Goal: Task Accomplishment & Management: Manage account settings

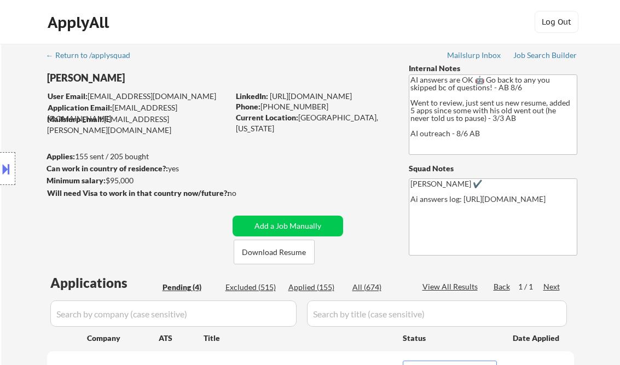
select select ""pending""
click at [536, 57] on div "Job Search Builder" at bounding box center [545, 55] width 64 height 8
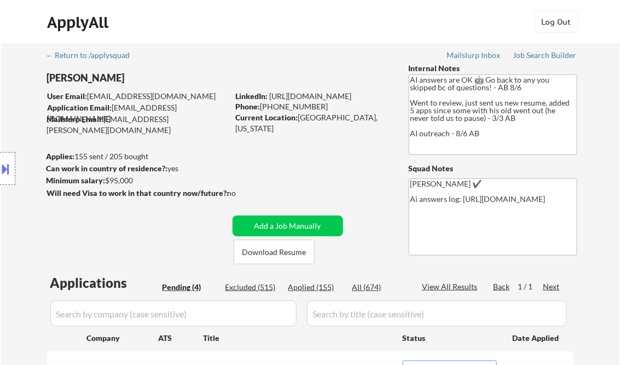
scroll to position [175, 0]
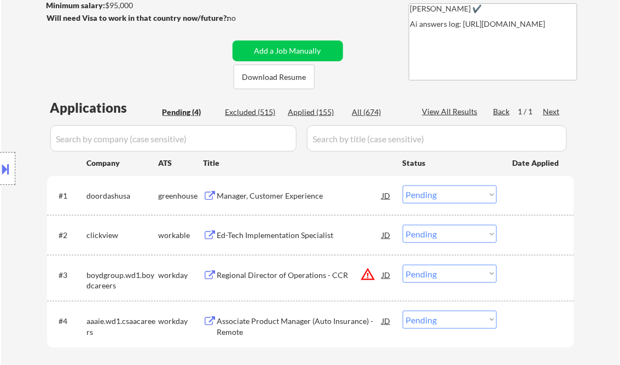
click at [275, 198] on div "Manager, Customer Experience" at bounding box center [299, 195] width 165 height 11
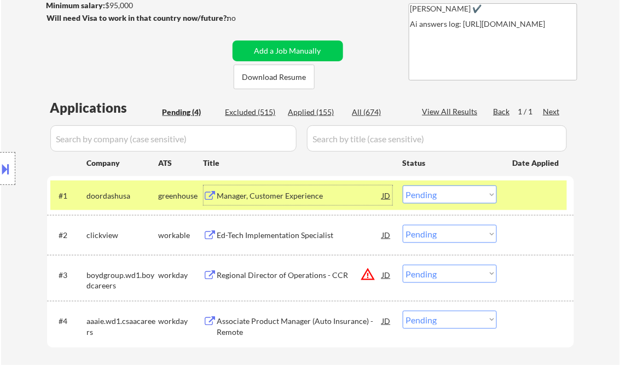
click at [433, 200] on select "Choose an option... Pending Applied Excluded (Questions) Excluded (Expired) Exc…" at bounding box center [450, 194] width 94 height 18
click at [403, 185] on select "Choose an option... Pending Applied Excluded (Questions) Excluded (Expired) Exc…" at bounding box center [450, 194] width 94 height 18
click at [281, 236] on div "Ed-Tech Implementation Specialist" at bounding box center [299, 235] width 165 height 11
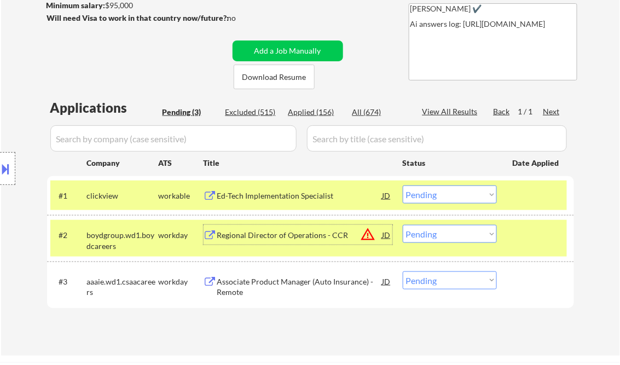
click at [449, 200] on select "Choose an option... Pending Applied Excluded (Questions) Excluded (Expired) Exc…" at bounding box center [450, 194] width 94 height 18
click at [403, 185] on select "Choose an option... Pending Applied Excluded (Questions) Excluded (Expired) Exc…" at bounding box center [450, 194] width 94 height 18
click at [305, 228] on div "Regional Director of Operations - CCR" at bounding box center [299, 235] width 165 height 20
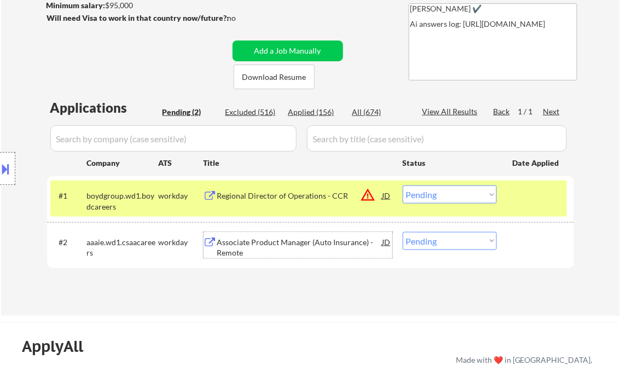
click at [463, 198] on select "Choose an option... Pending Applied Excluded (Questions) Excluded (Expired) Exc…" at bounding box center [450, 194] width 94 height 18
click at [403, 185] on select "Choose an option... Pending Applied Excluded (Questions) Excluded (Expired) Exc…" at bounding box center [450, 194] width 94 height 18
click at [279, 245] on div "Associate Product Manager (Auto Insurance) - Remote" at bounding box center [299, 247] width 165 height 21
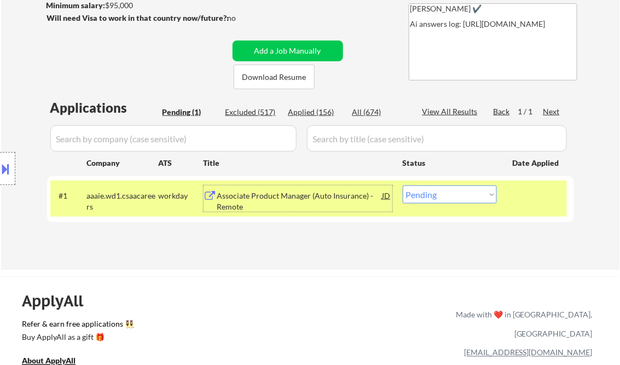
click at [280, 201] on div "Associate Product Manager (Auto Insurance) - Remote" at bounding box center [299, 200] width 165 height 21
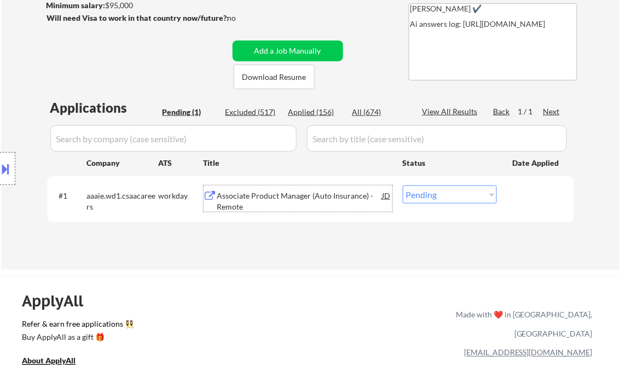
click at [458, 196] on select "Choose an option... Pending Applied Excluded (Questions) Excluded (Expired) Exc…" at bounding box center [450, 194] width 94 height 18
select select ""excluded__bad_match_""
click at [403, 185] on select "Choose an option... Pending Applied Excluded (Questions) Excluded (Expired) Exc…" at bounding box center [450, 194] width 94 height 18
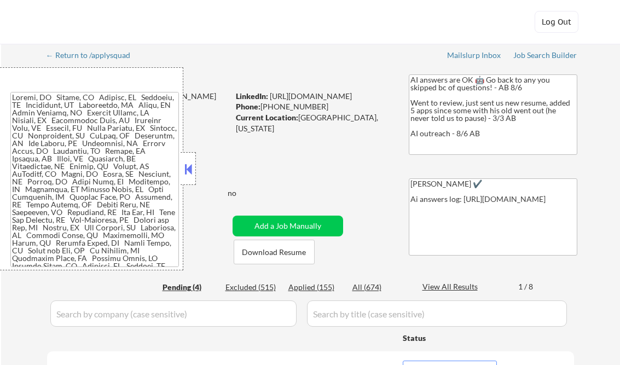
select select ""applied""
select select ""pending""
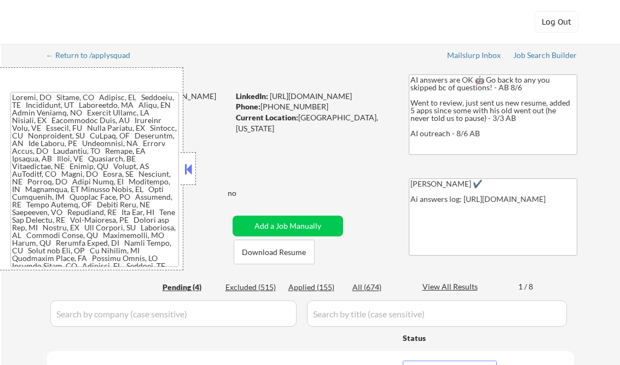
select select ""pending""
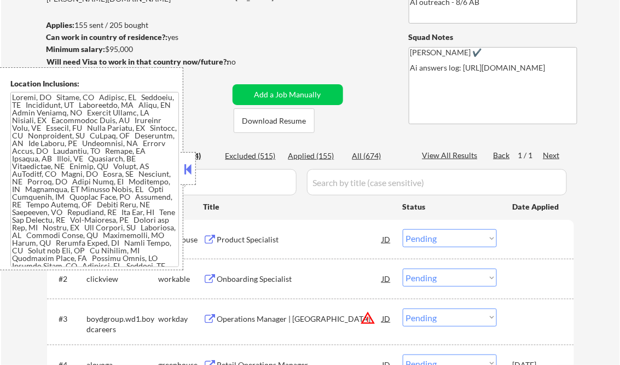
scroll to position [131, 0]
click at [321, 161] on div "Applied (155)" at bounding box center [315, 155] width 55 height 11
click at [459, 158] on div "View All Results" at bounding box center [451, 155] width 59 height 11
click at [190, 166] on button at bounding box center [188, 169] width 12 height 16
select select ""applied""
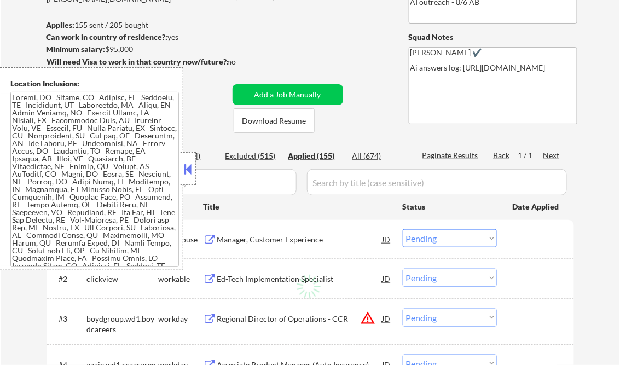
select select ""applied""
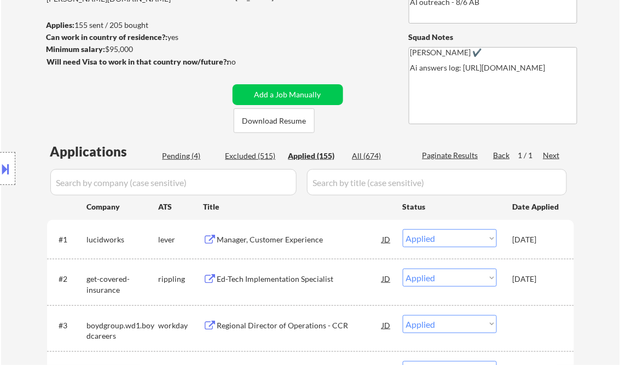
select select ""applied""
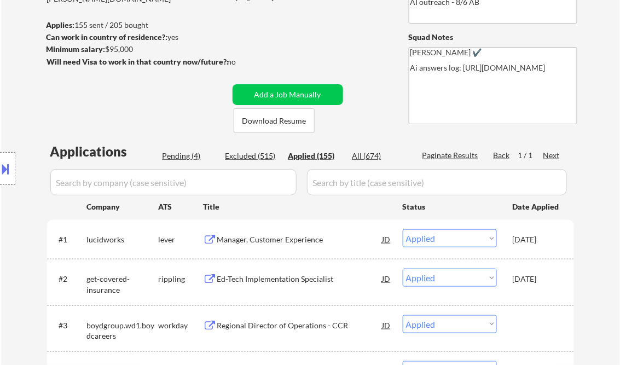
select select ""applied""
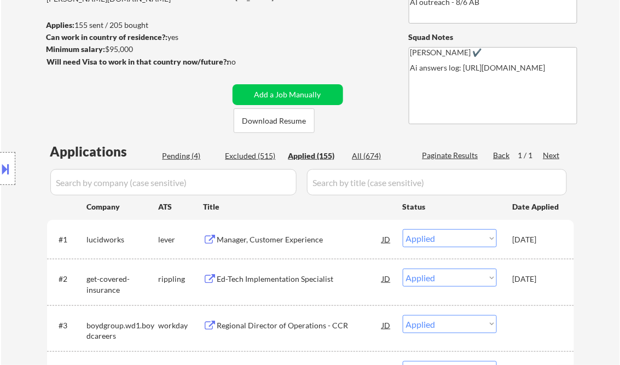
select select ""applied""
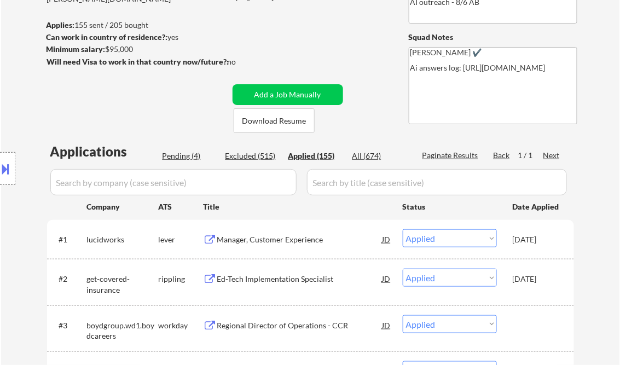
select select ""applied""
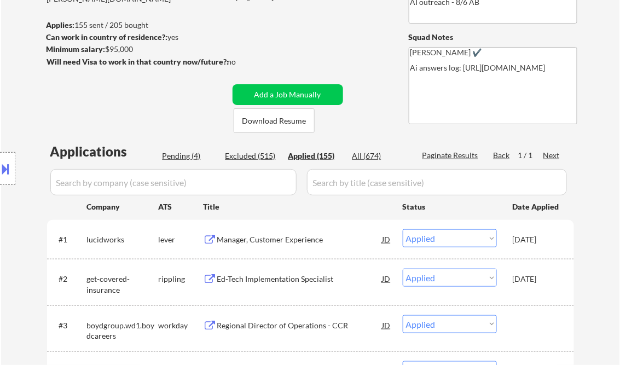
select select ""applied""
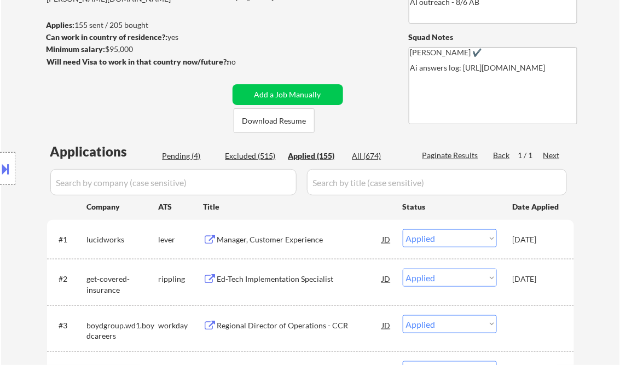
select select ""applied""
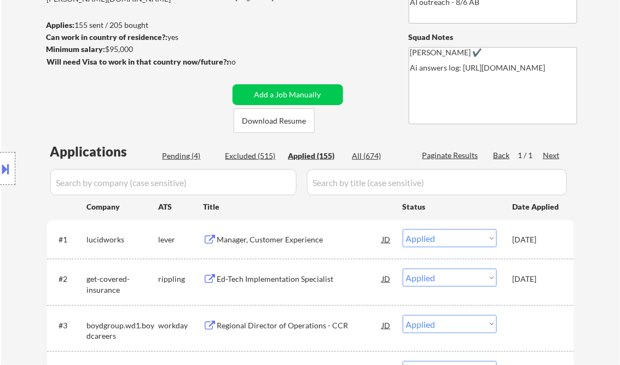
select select ""applied""
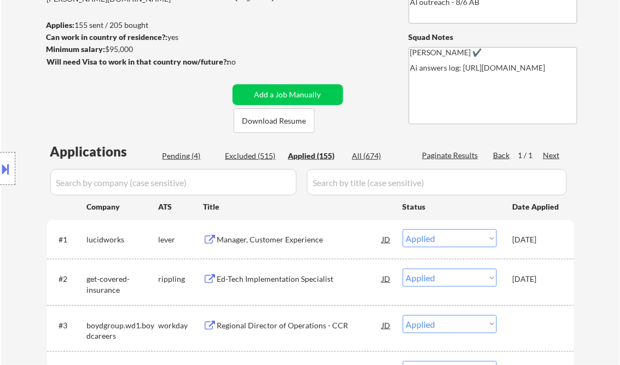
select select ""applied""
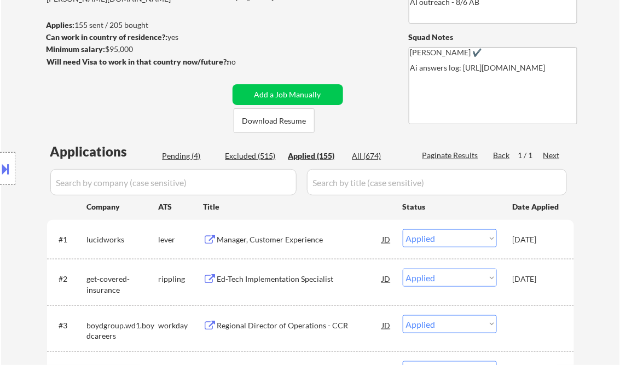
select select ""applied""
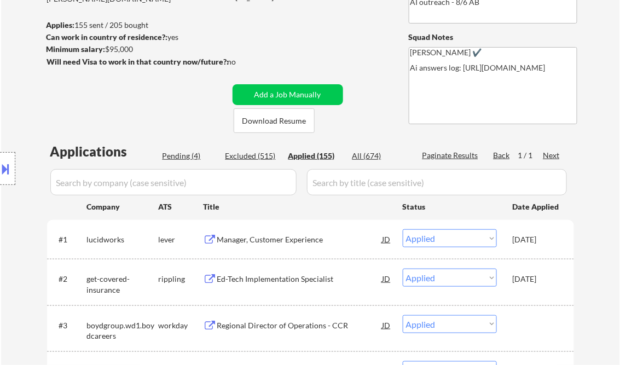
select select ""applied""
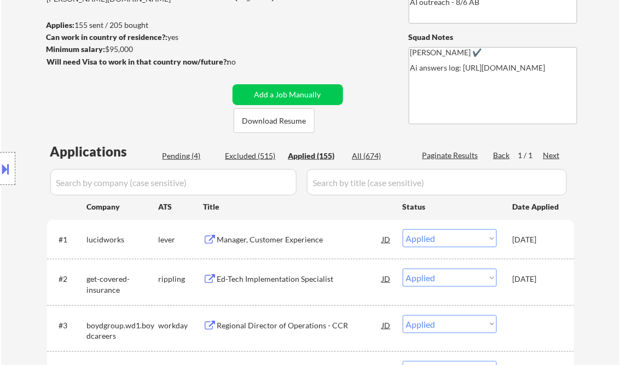
select select ""applied""
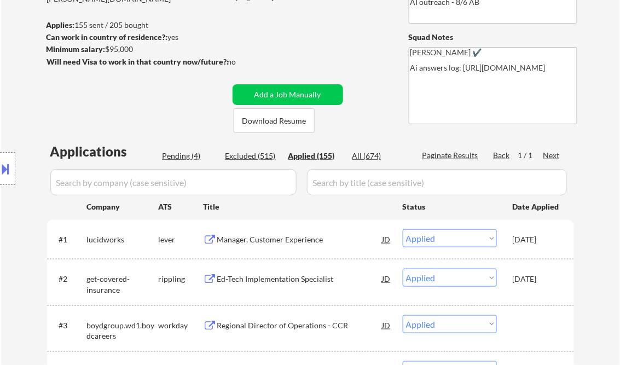
select select ""applied""
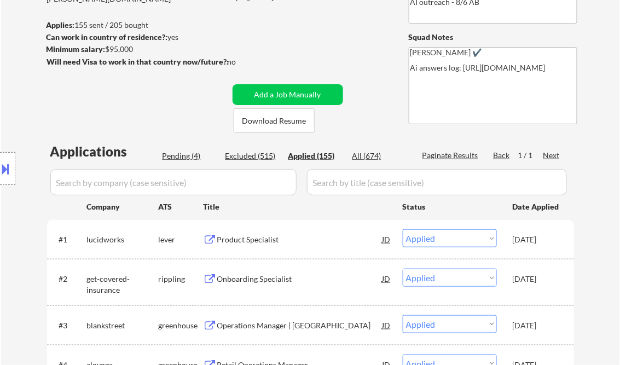
scroll to position [3573, 0]
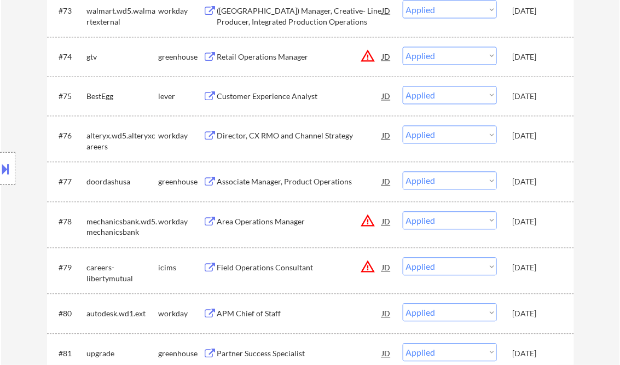
select select ""applied""
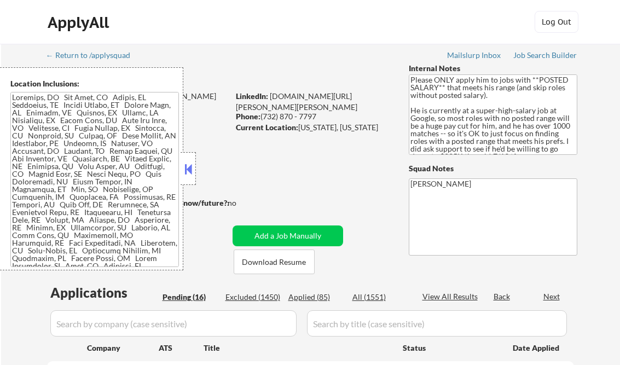
select select ""pending""
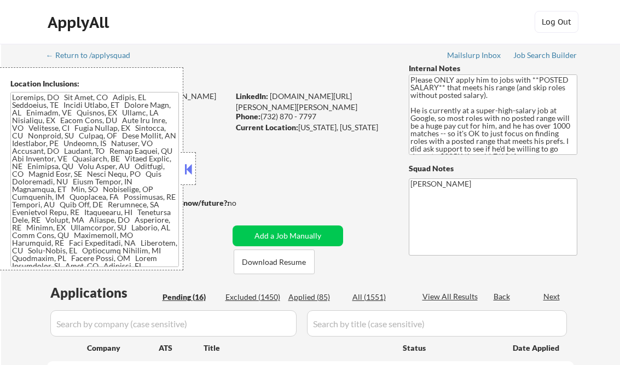
select select ""pending""
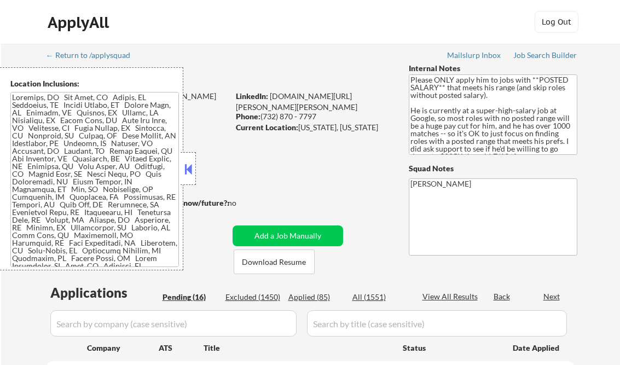
select select ""pending""
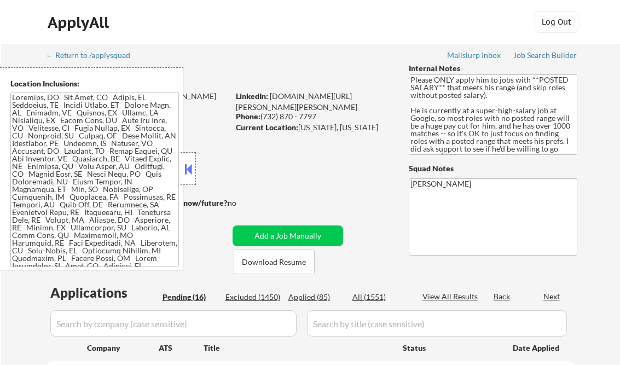
select select ""pending""
click at [188, 173] on button at bounding box center [188, 169] width 12 height 16
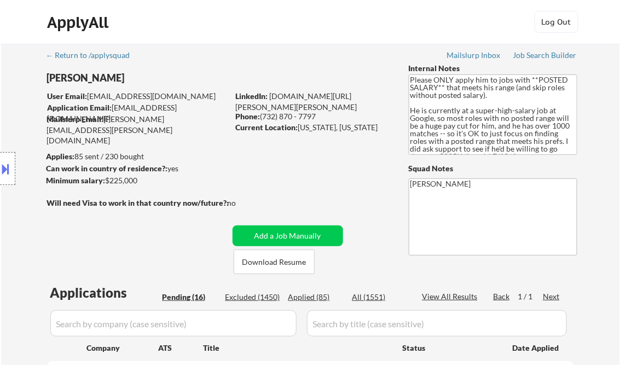
click at [544, 56] on div "Job Search Builder" at bounding box center [545, 55] width 64 height 8
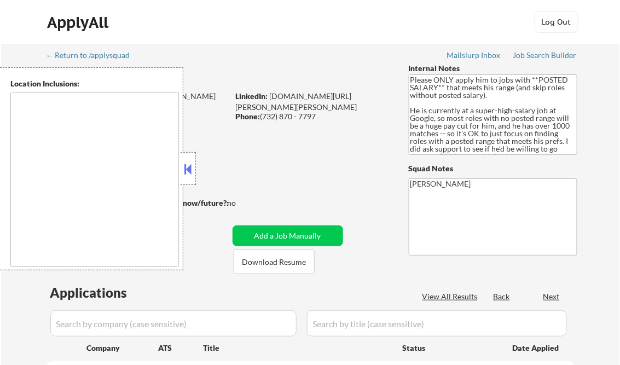
type textarea "Brooklyn, NY New York, NY Queens, NY Manhattan, NY Staten Island, NY Jersey Cit…"
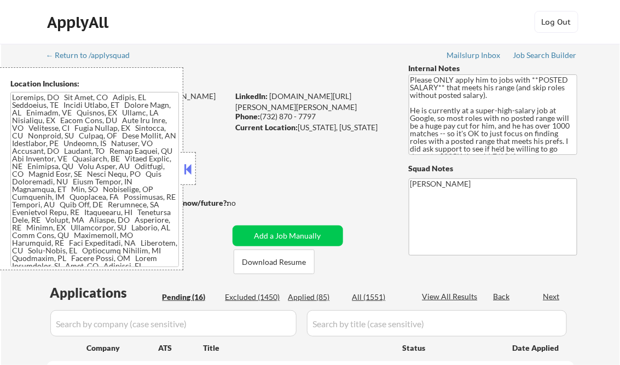
select select ""pending""
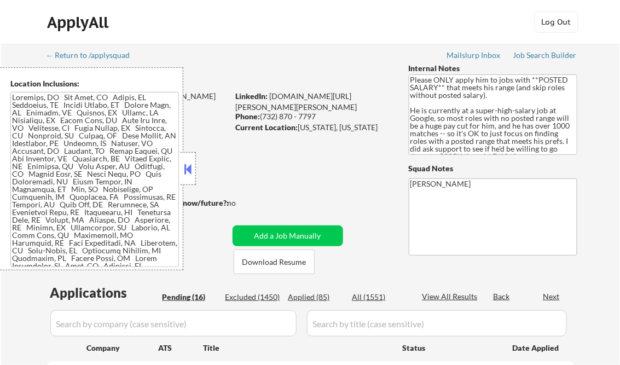
select select ""pending""
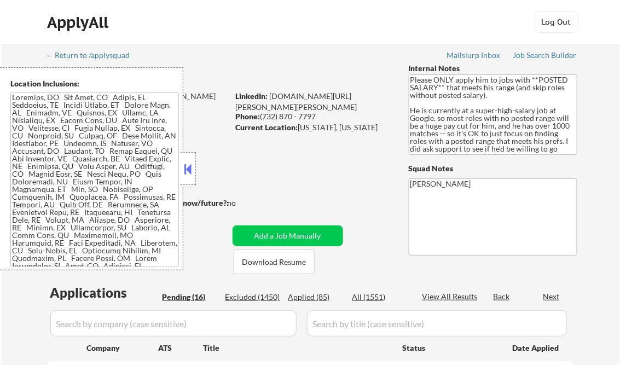
select select ""pending""
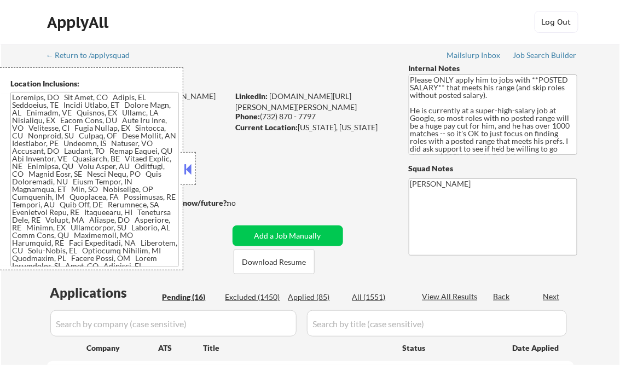
select select ""pending""
click at [317, 298] on div "Applied (85)" at bounding box center [315, 297] width 55 height 11
select select ""applied""
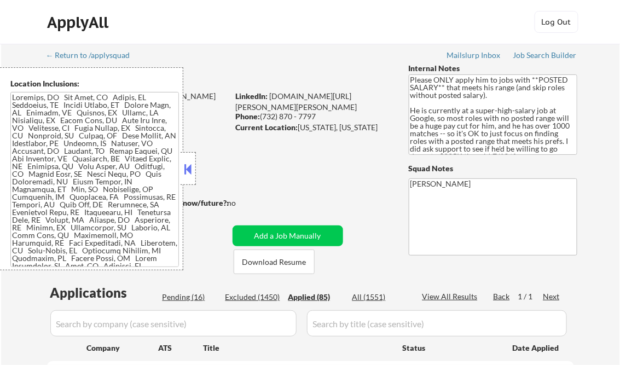
select select ""applied""
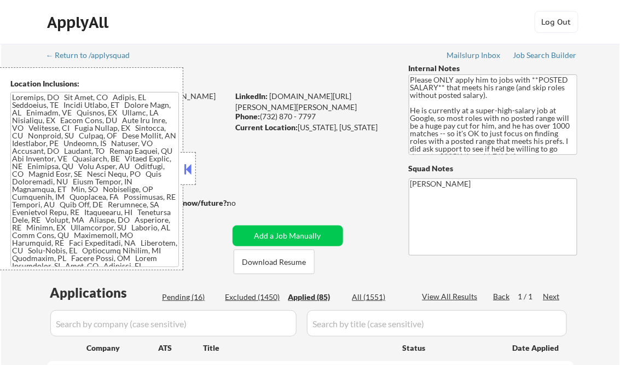
select select ""applied""
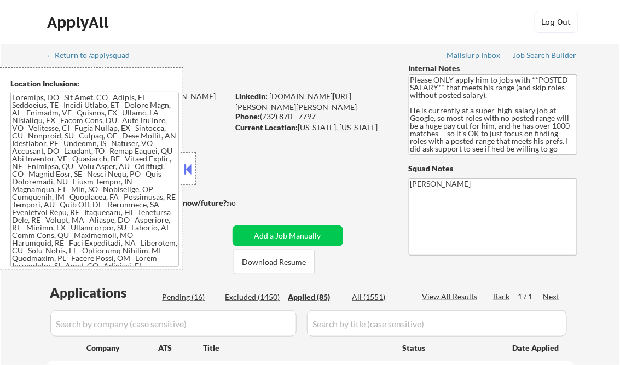
select select ""applied""
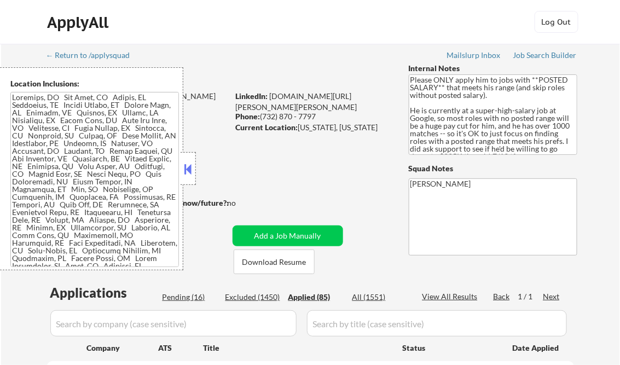
select select ""applied""
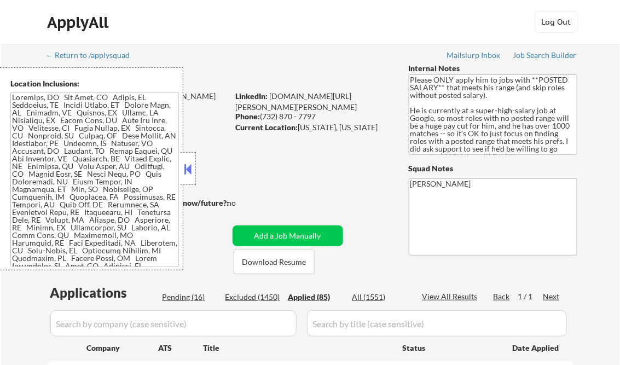
select select ""applied""
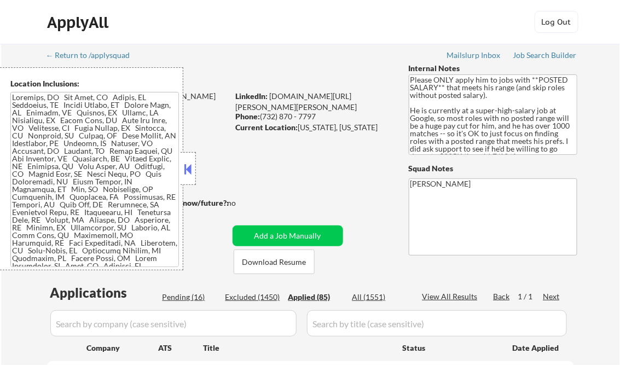
select select ""applied""
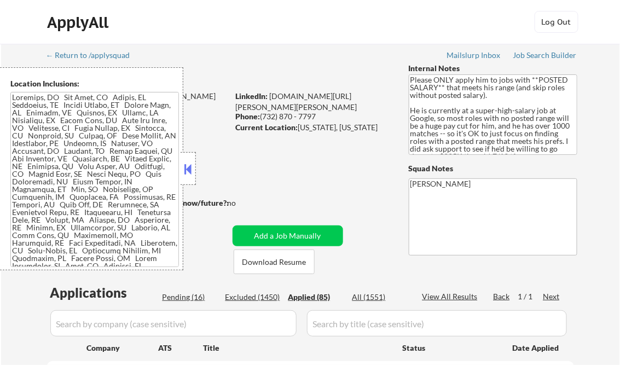
select select ""applied""
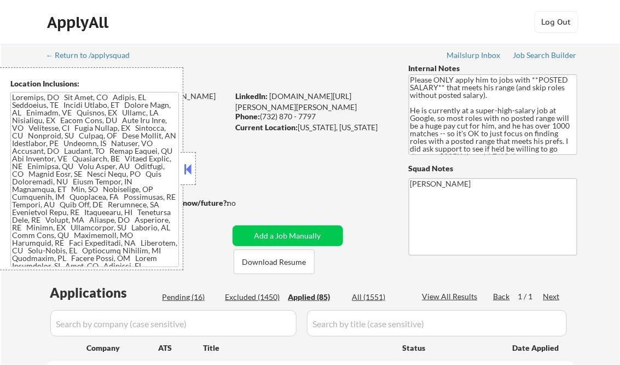
select select ""applied""
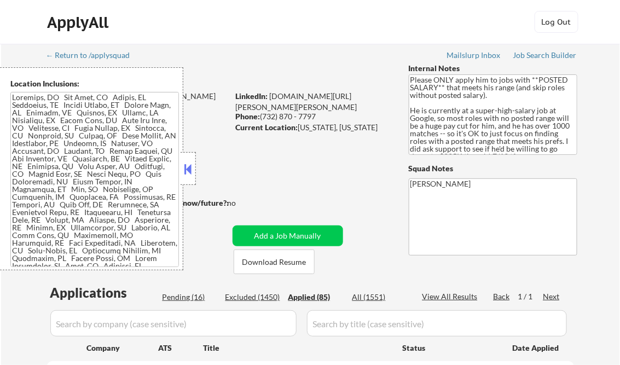
select select ""applied""
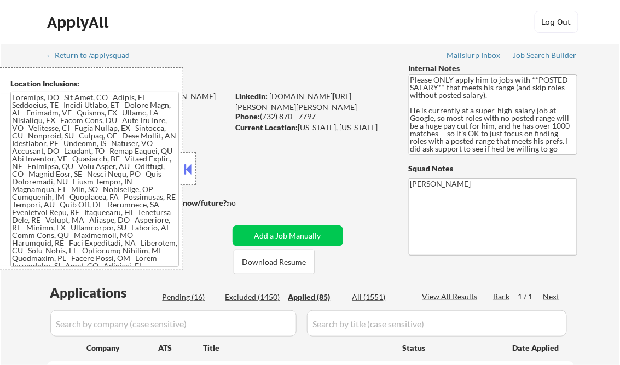
select select ""applied""
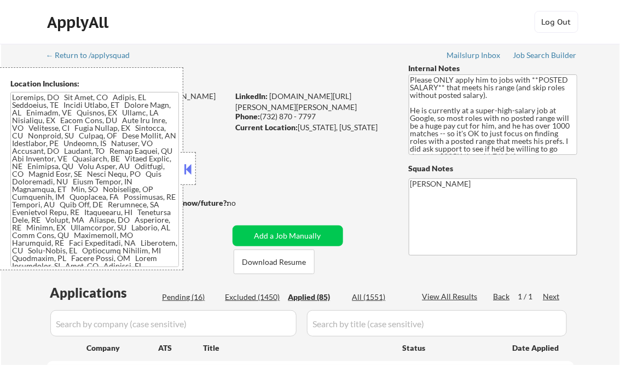
select select ""applied""
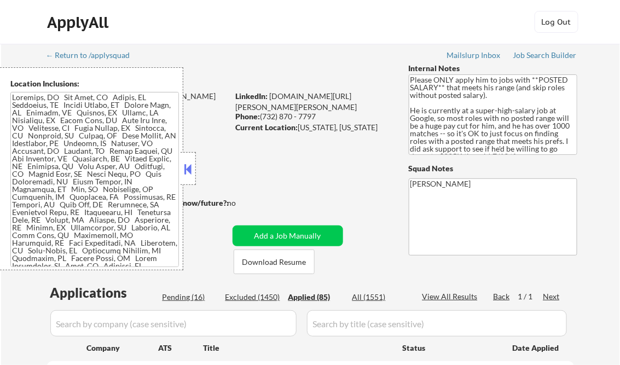
select select ""applied""
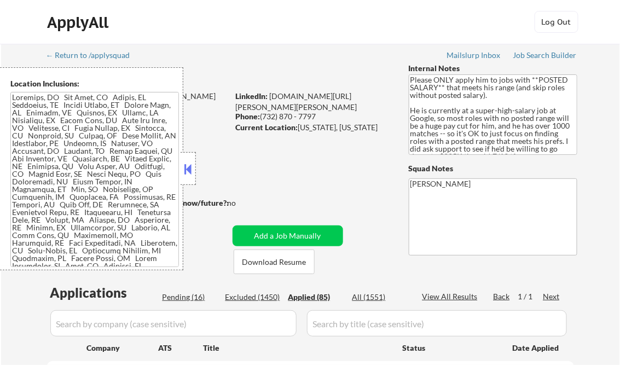
select select ""applied""
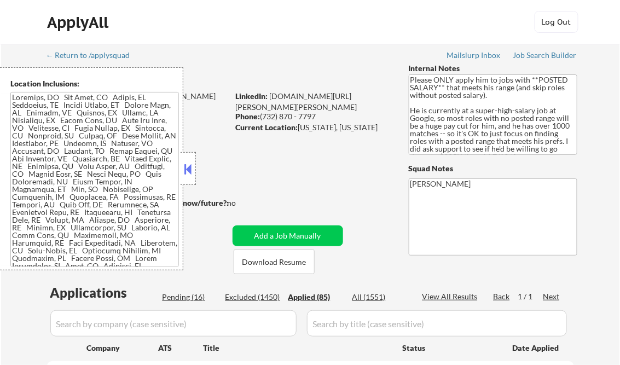
select select ""applied""
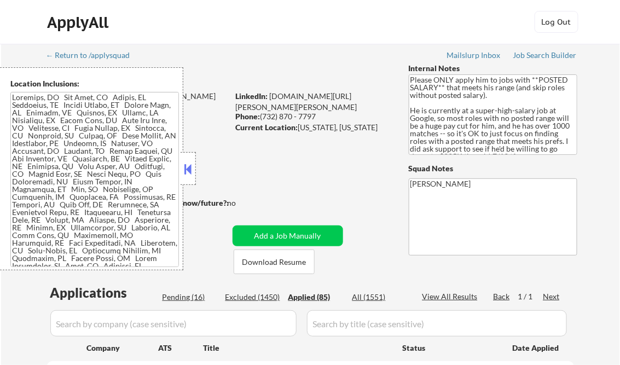
select select ""applied""
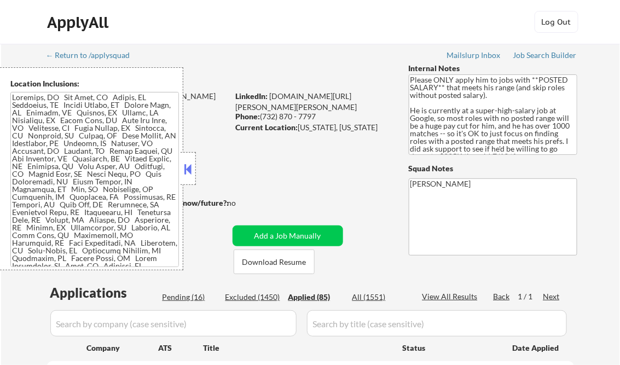
select select ""applied""
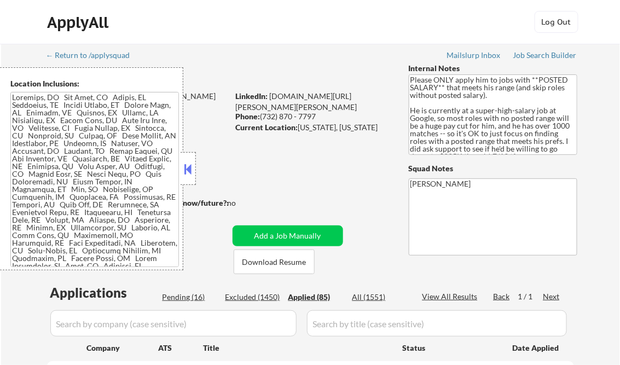
select select ""applied""
